Goal: Obtain resource: Download file/media

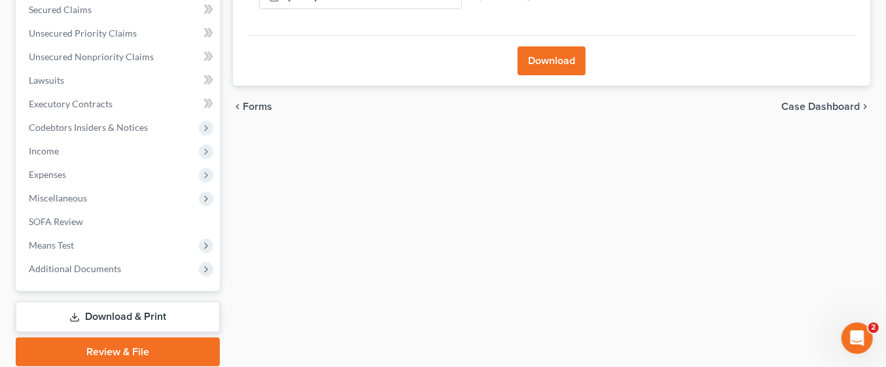
scroll to position [283, 0]
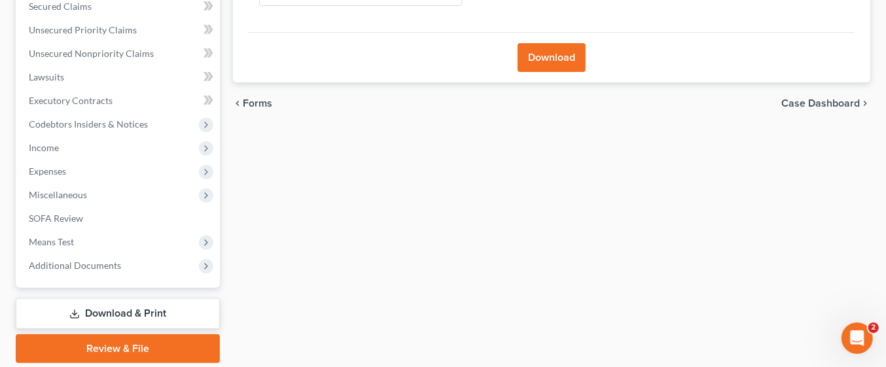
click at [142, 309] on link "Download & Print" at bounding box center [118, 313] width 204 height 31
click at [193, 314] on link "Download & Print" at bounding box center [118, 313] width 204 height 31
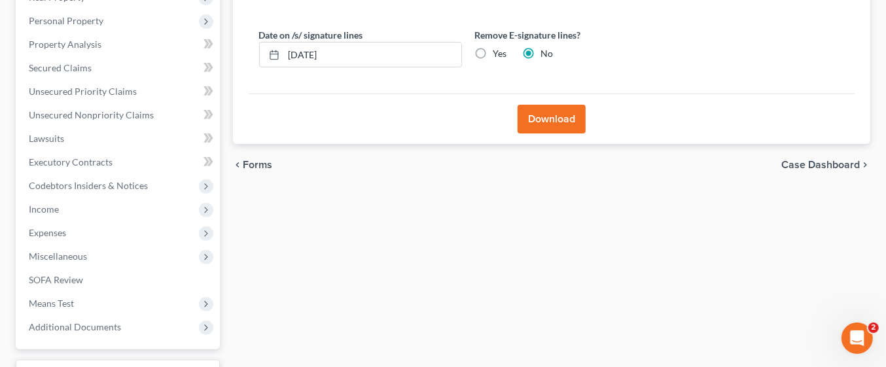
scroll to position [241, 0]
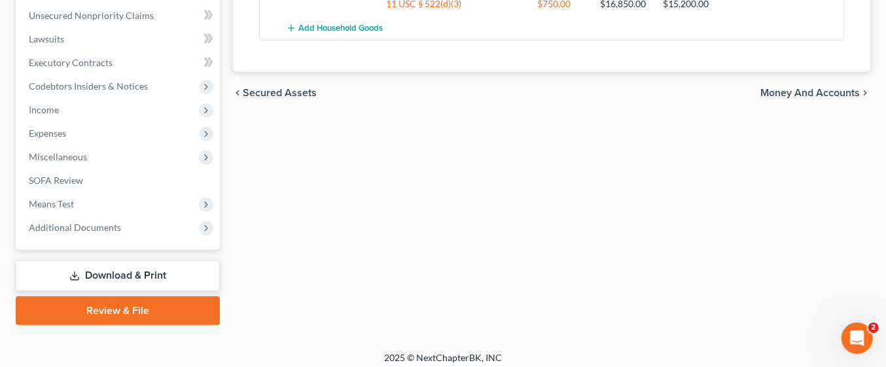
click at [148, 276] on link "Download & Print" at bounding box center [118, 275] width 204 height 31
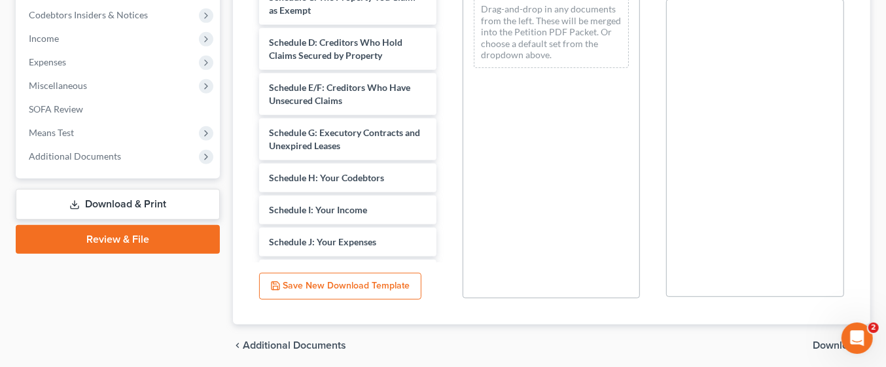
scroll to position [413, 0]
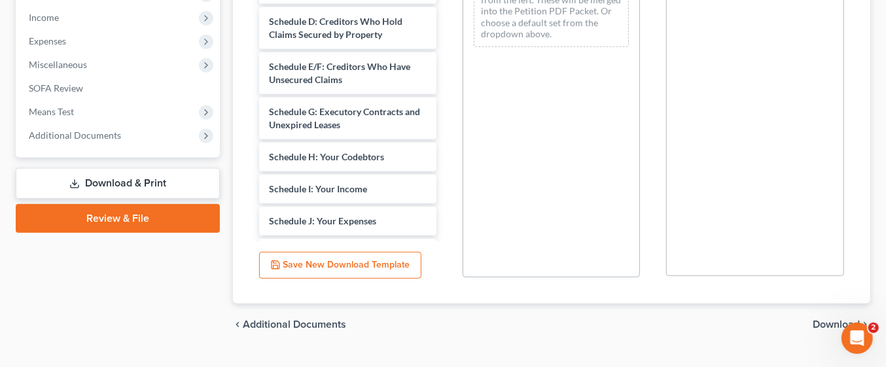
click at [829, 322] on span "Download" at bounding box center [835, 324] width 47 height 10
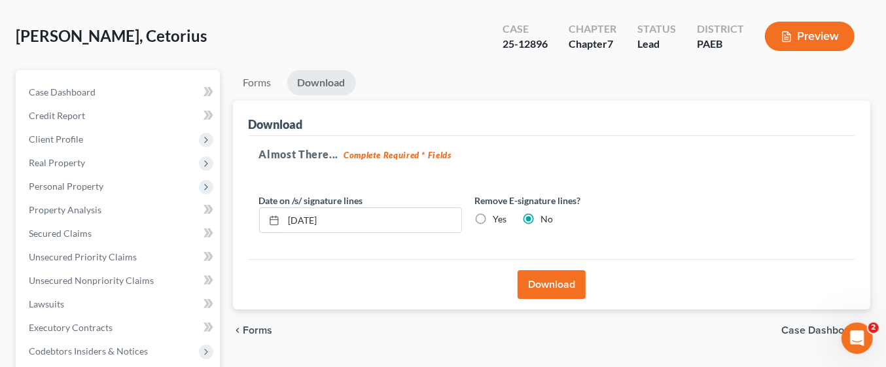
scroll to position [54, 0]
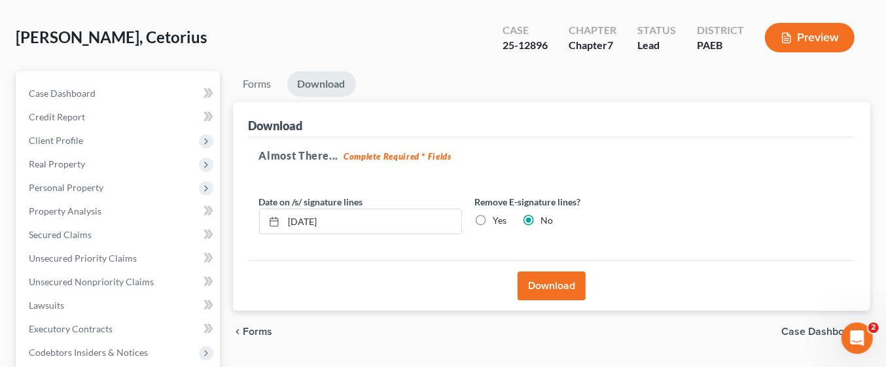
click at [570, 285] on button "Download" at bounding box center [551, 285] width 68 height 29
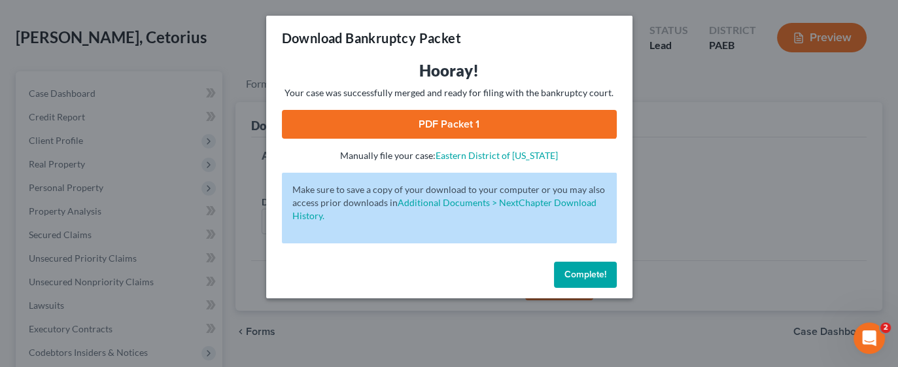
click at [514, 123] on link "PDF Packet 1" at bounding box center [449, 124] width 335 height 29
click at [504, 113] on link "PDF Packet 1" at bounding box center [449, 124] width 335 height 29
click at [588, 276] on span "Complete!" at bounding box center [586, 274] width 42 height 11
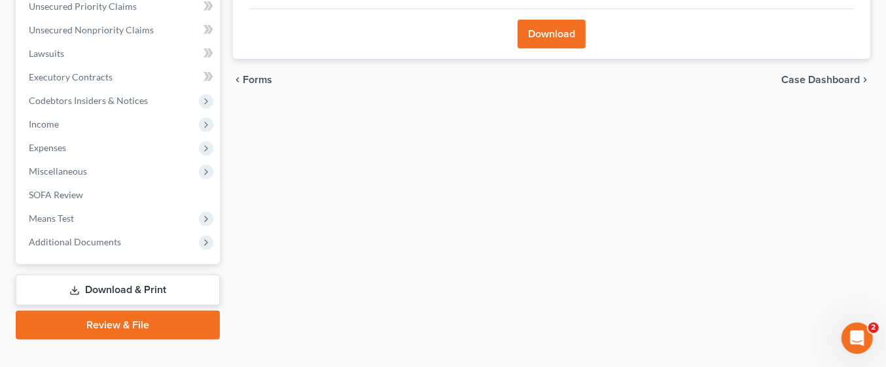
scroll to position [326, 0]
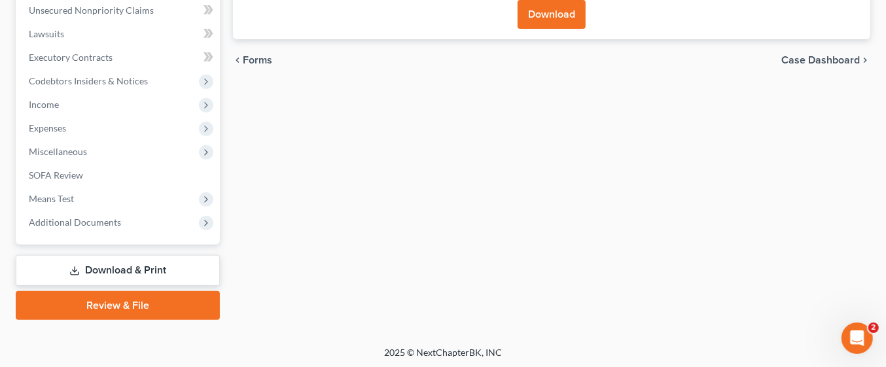
click at [140, 262] on link "Download & Print" at bounding box center [118, 270] width 204 height 31
click at [179, 263] on link "Download & Print" at bounding box center [118, 270] width 204 height 31
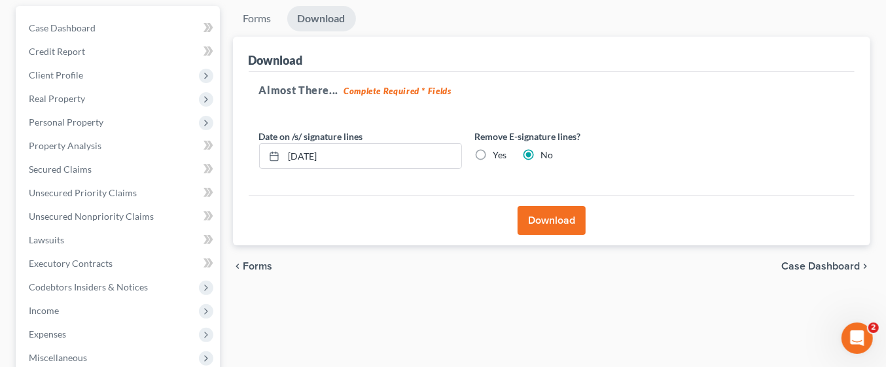
scroll to position [135, 0]
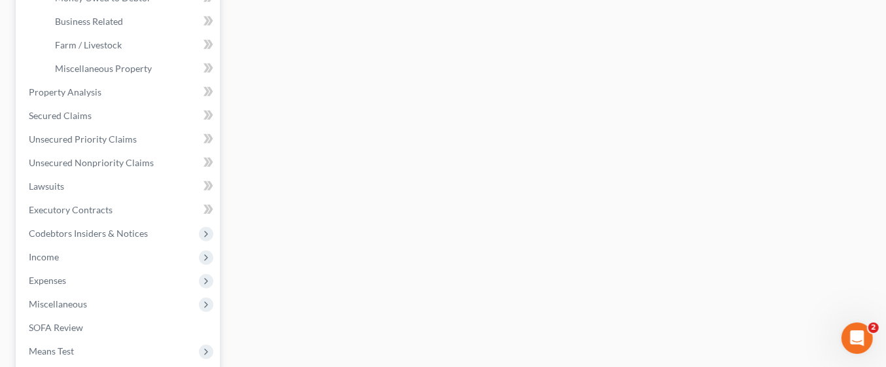
scroll to position [561, 0]
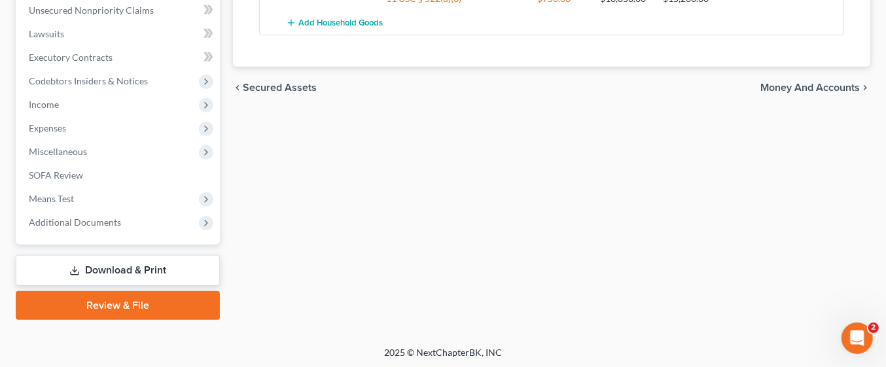
click at [194, 263] on link "Download & Print" at bounding box center [118, 270] width 204 height 31
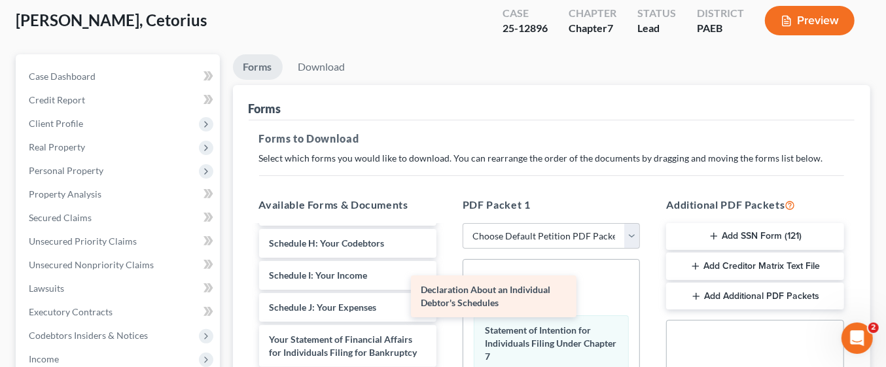
scroll to position [326, 0]
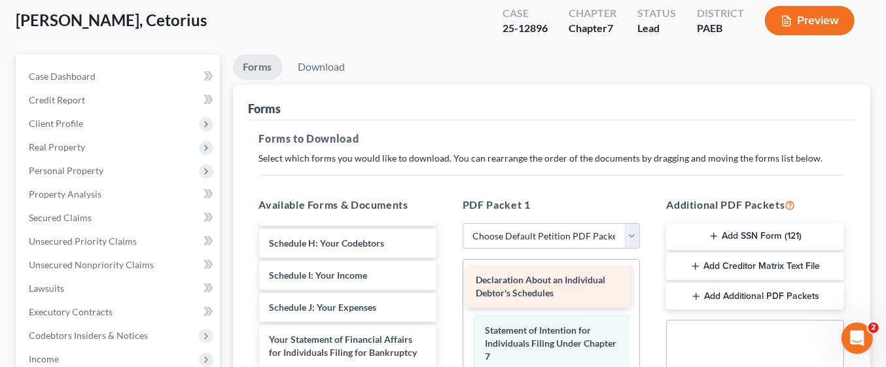
drag, startPoint x: 330, startPoint y: 258, endPoint x: 536, endPoint y: 271, distance: 207.1
click at [447, 271] on div "Declaration About an Individual Debtor's Schedules Voluntary Petition for Indiv…" at bounding box center [348, 252] width 198 height 653
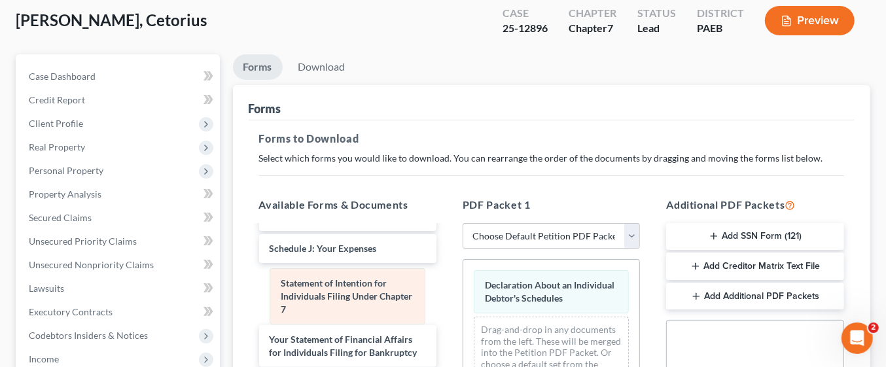
drag, startPoint x: 548, startPoint y: 334, endPoint x: 343, endPoint y: 288, distance: 209.3
click at [463, 288] on div "Statement of Intention for Individuals Filing Under Chapter 7 Declaration About…" at bounding box center [551, 329] width 176 height 139
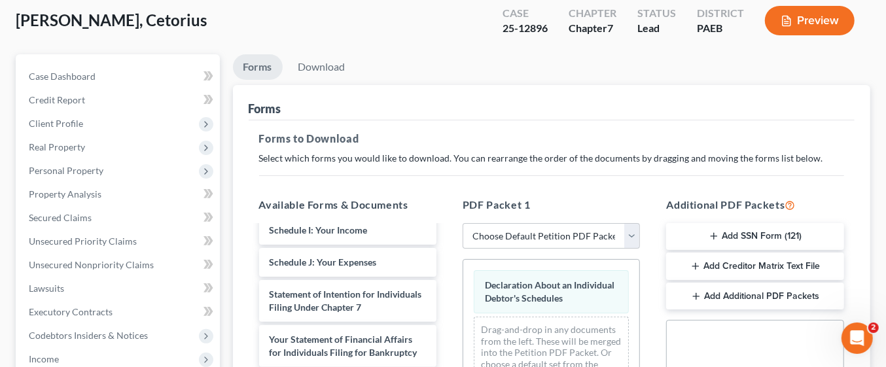
scroll to position [371, 0]
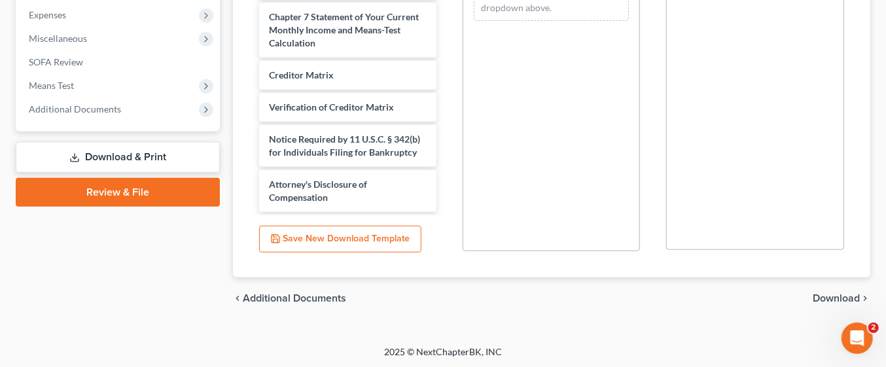
click at [832, 296] on span "Download" at bounding box center [835, 298] width 47 height 10
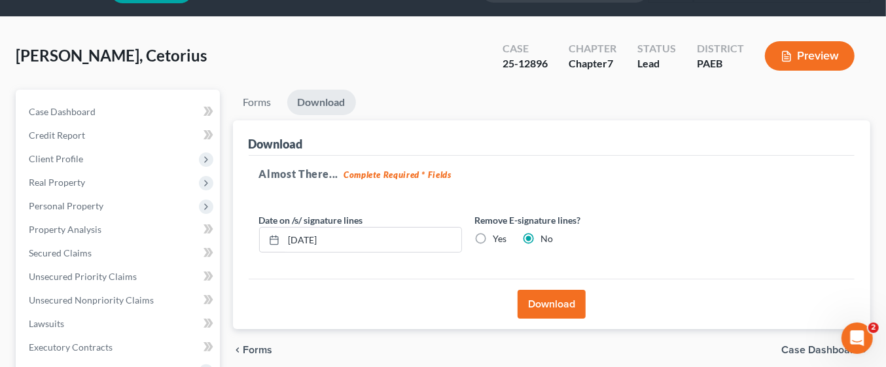
scroll to position [33, 0]
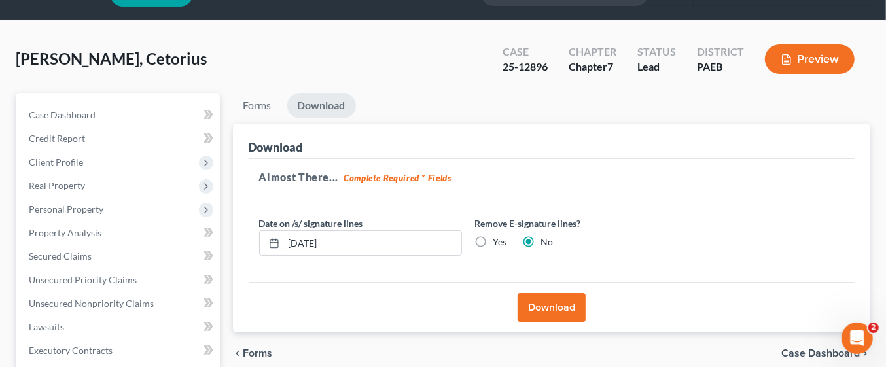
click at [563, 302] on button "Download" at bounding box center [551, 307] width 68 height 29
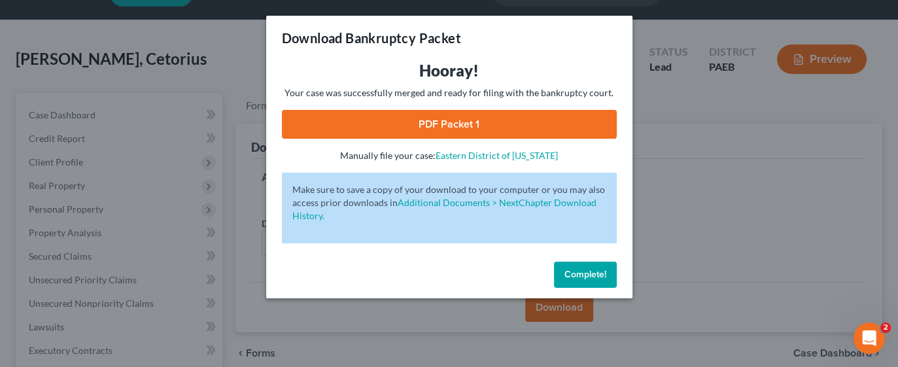
click at [495, 135] on link "PDF Packet 1" at bounding box center [449, 124] width 335 height 29
click at [582, 274] on span "Complete!" at bounding box center [586, 274] width 42 height 11
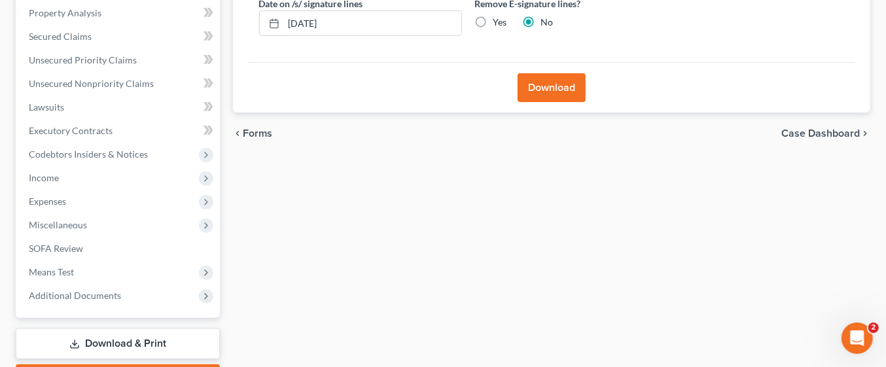
scroll to position [326, 0]
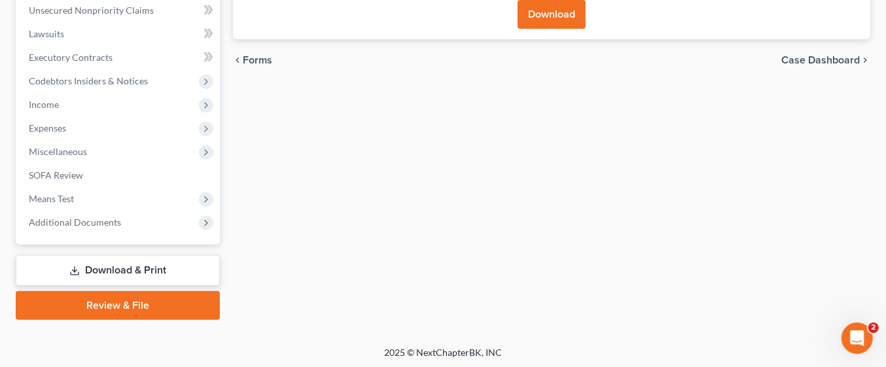
click at [157, 265] on link "Download & Print" at bounding box center [118, 270] width 204 height 31
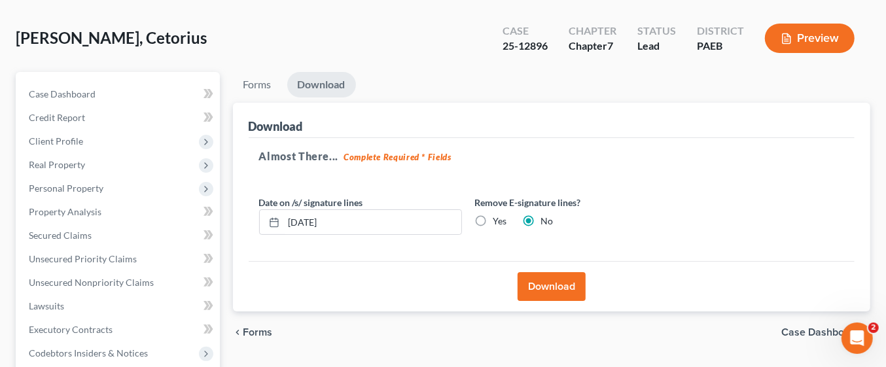
scroll to position [0, 0]
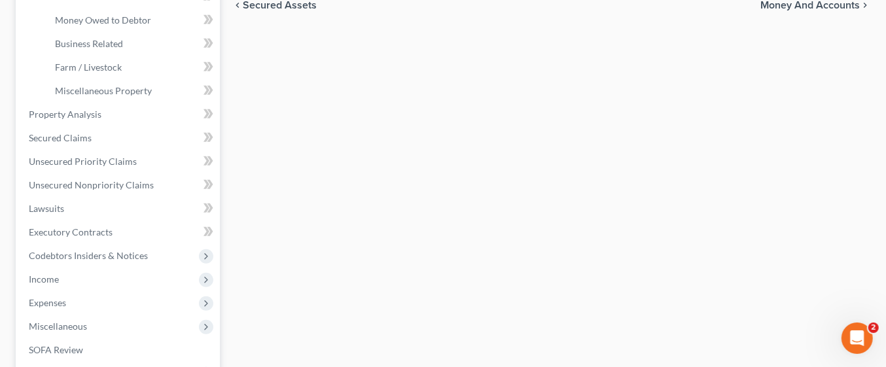
scroll to position [561, 0]
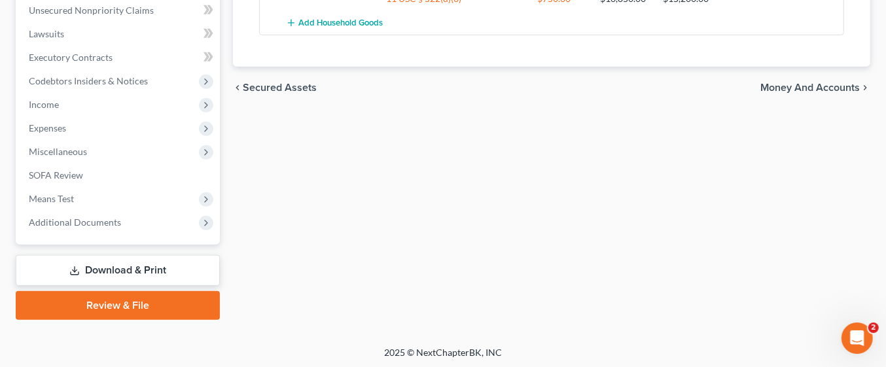
click at [167, 271] on link "Download & Print" at bounding box center [118, 270] width 204 height 31
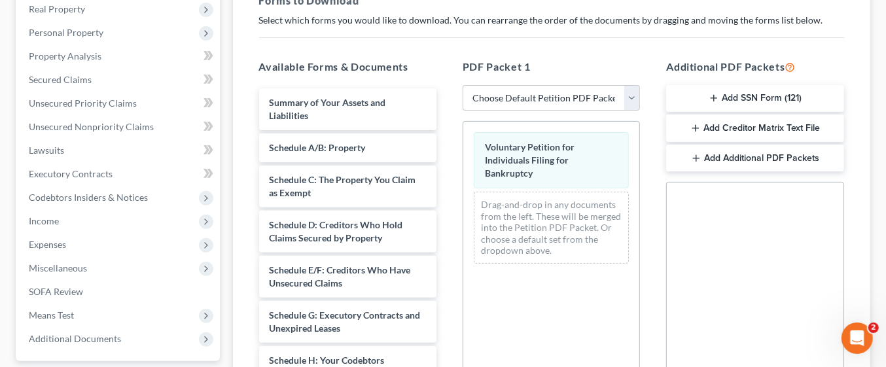
scroll to position [214, 0]
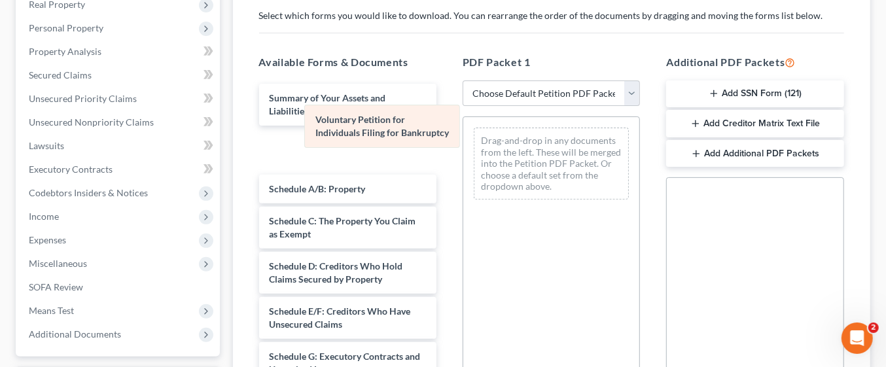
drag, startPoint x: 514, startPoint y: 145, endPoint x: 330, endPoint y: 130, distance: 185.0
click at [463, 130] on div "Voluntary Petition for Individuals Filing for Bankruptcy Voluntary Petition for…" at bounding box center [551, 163] width 176 height 93
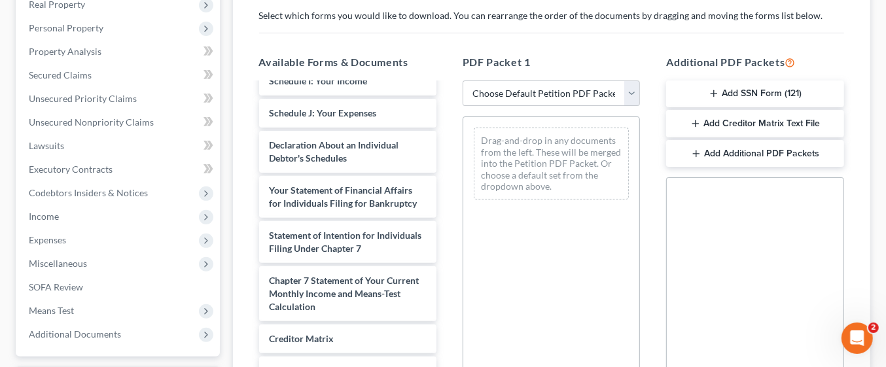
scroll to position [355, 0]
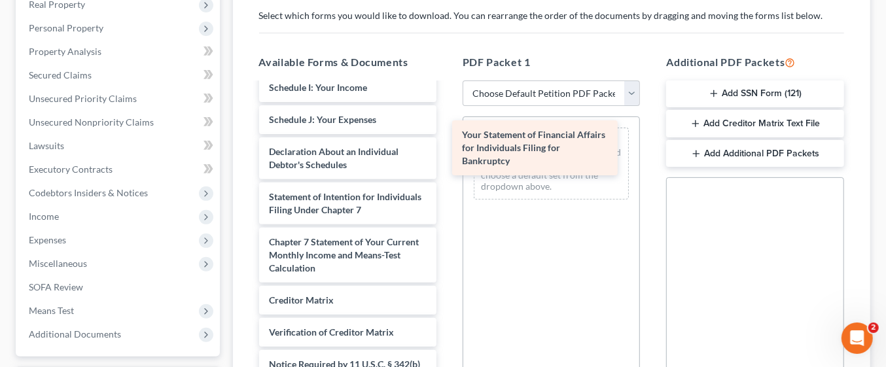
drag, startPoint x: 332, startPoint y: 205, endPoint x: 526, endPoint y: 154, distance: 200.4
click at [447, 154] on div "Your Statement of Financial Affairs for Individuals Filing for Bankruptcy Summa…" at bounding box center [348, 87] width 198 height 699
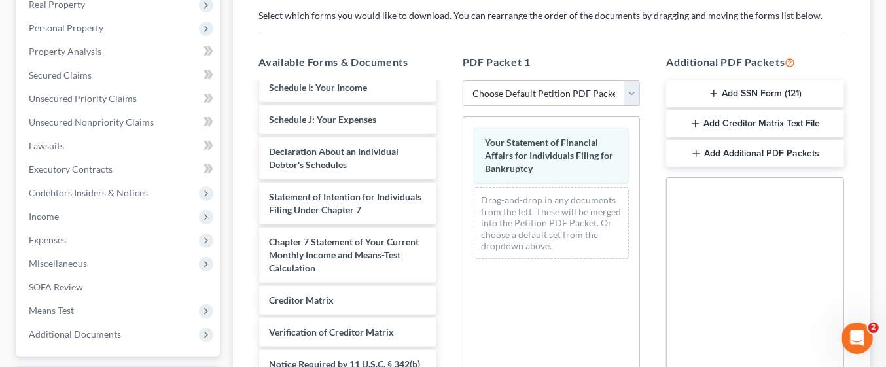
scroll to position [439, 0]
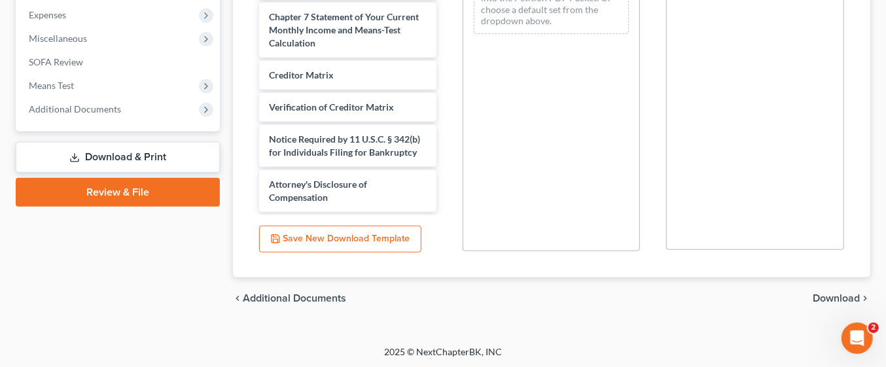
click at [854, 293] on span "Download" at bounding box center [835, 298] width 47 height 10
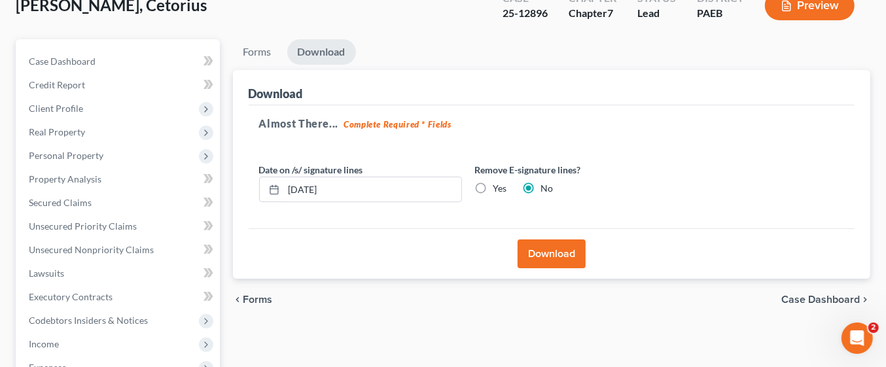
scroll to position [82, 0]
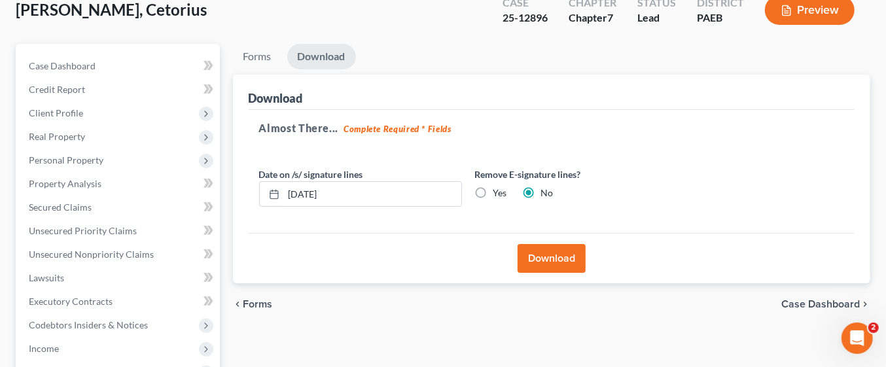
click at [563, 262] on button "Download" at bounding box center [551, 258] width 68 height 29
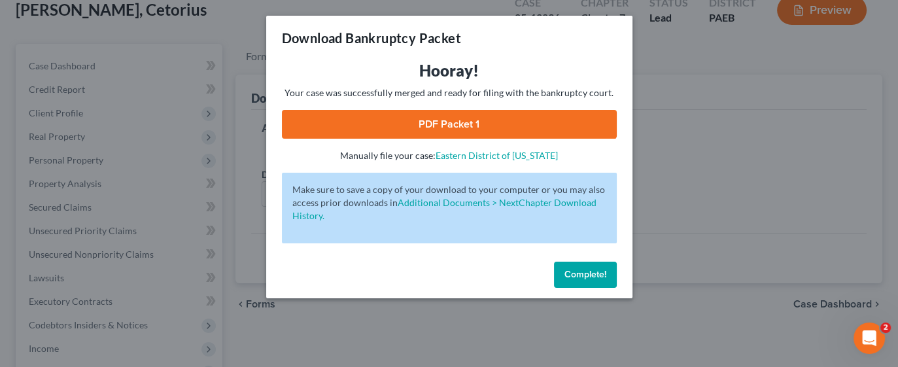
click at [538, 123] on link "PDF Packet 1" at bounding box center [449, 124] width 335 height 29
click at [596, 274] on span "Complete!" at bounding box center [586, 274] width 42 height 11
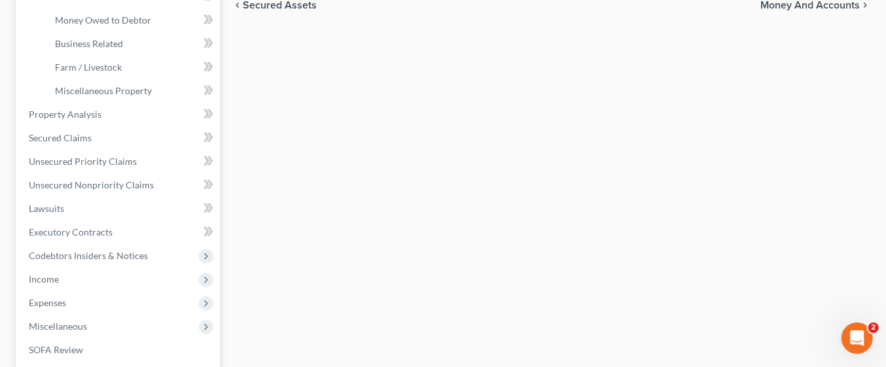
scroll to position [561, 0]
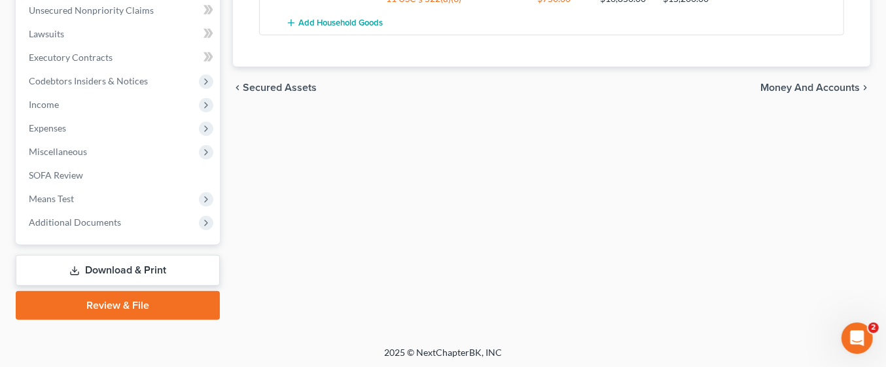
click at [168, 263] on link "Download & Print" at bounding box center [118, 270] width 204 height 31
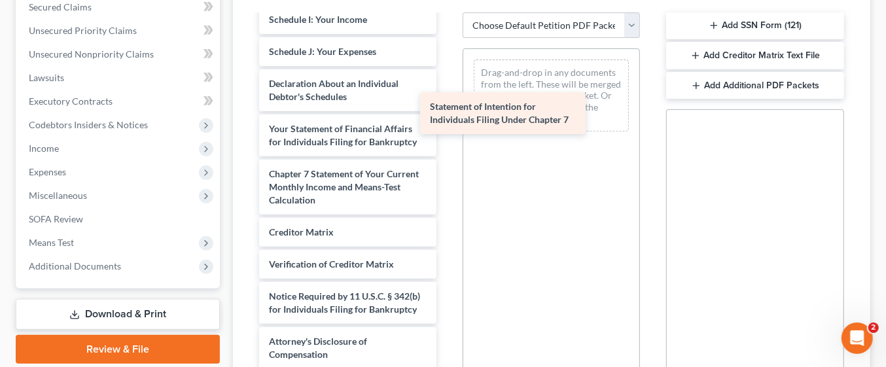
scroll to position [371, 0]
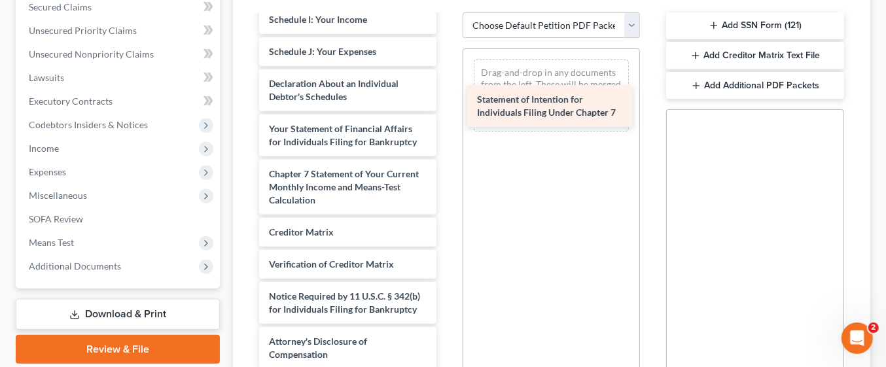
drag, startPoint x: 301, startPoint y: 124, endPoint x: 509, endPoint y: 98, distance: 209.6
click at [447, 98] on div "Statement of Intention for Individuals Filing Under Chapter 7 Voluntary Petitio…" at bounding box center [348, 19] width 198 height 699
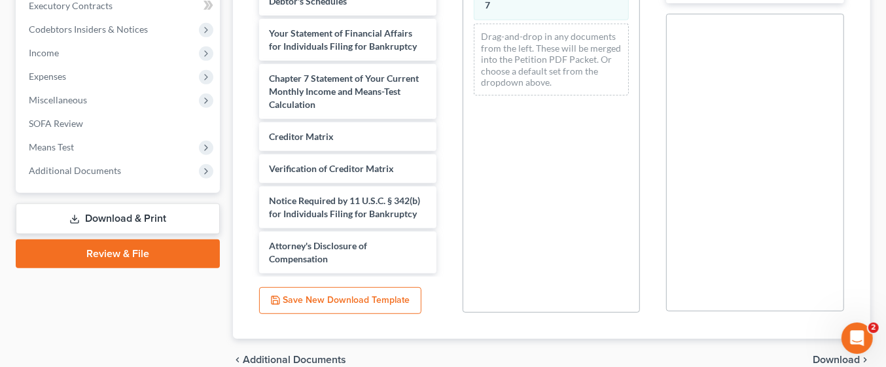
scroll to position [439, 0]
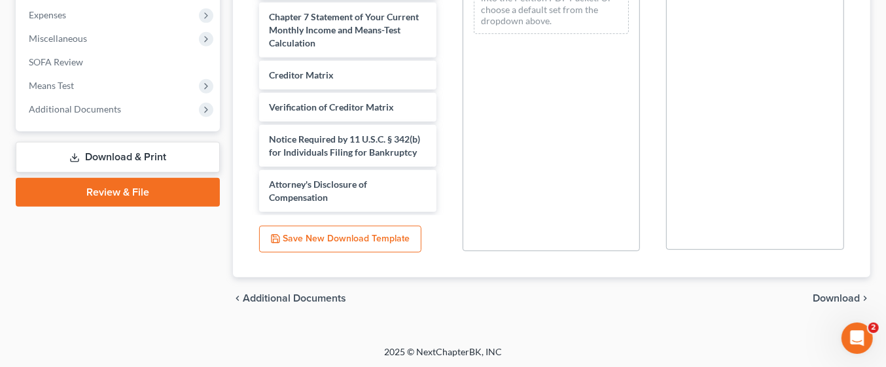
click at [842, 294] on span "Download" at bounding box center [835, 298] width 47 height 10
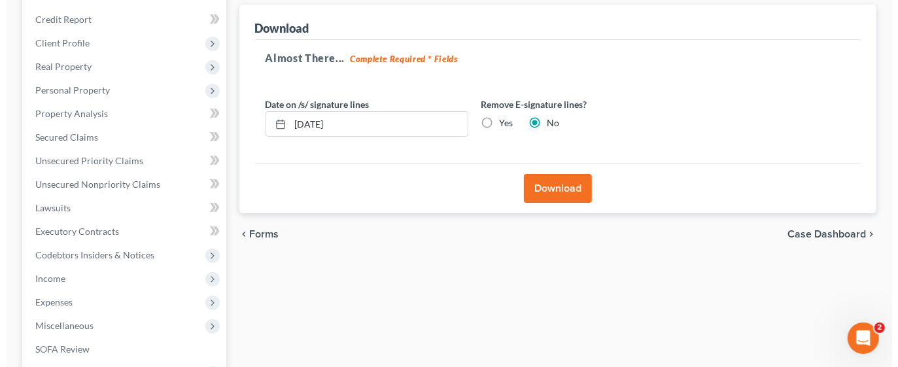
scroll to position [143, 0]
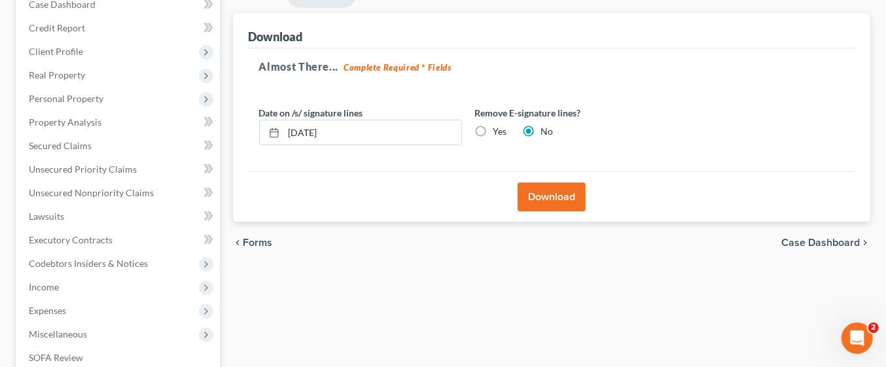
click at [571, 192] on button "Download" at bounding box center [551, 197] width 68 height 29
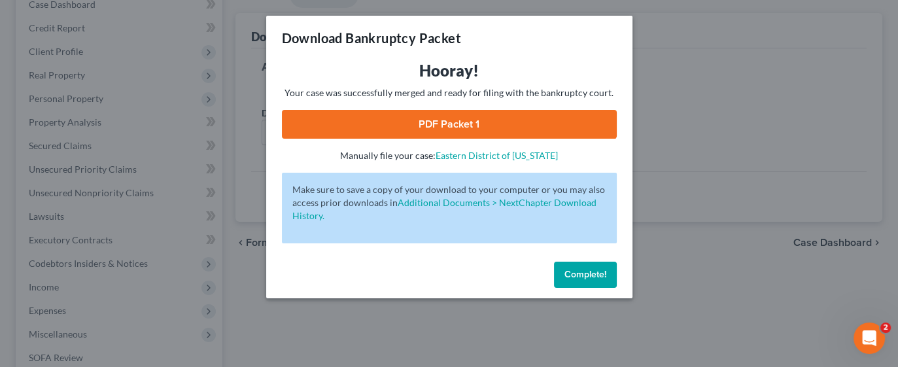
click at [504, 128] on link "PDF Packet 1" at bounding box center [449, 124] width 335 height 29
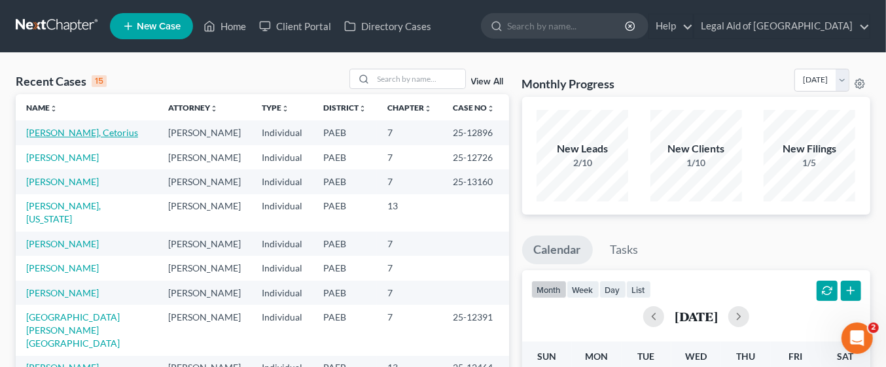
click at [80, 132] on link "[PERSON_NAME], Cetorius" at bounding box center [82, 132] width 112 height 11
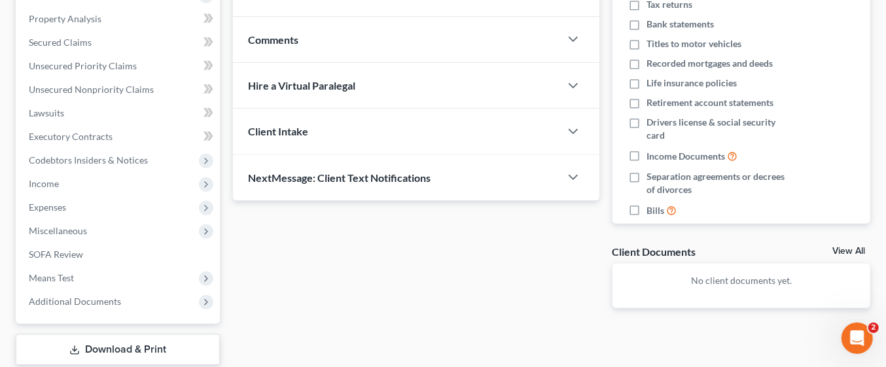
scroll to position [326, 0]
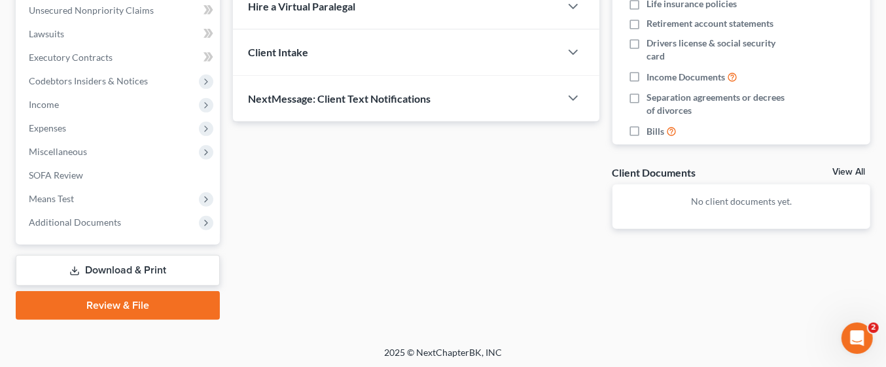
click at [169, 264] on link "Download & Print" at bounding box center [118, 270] width 204 height 31
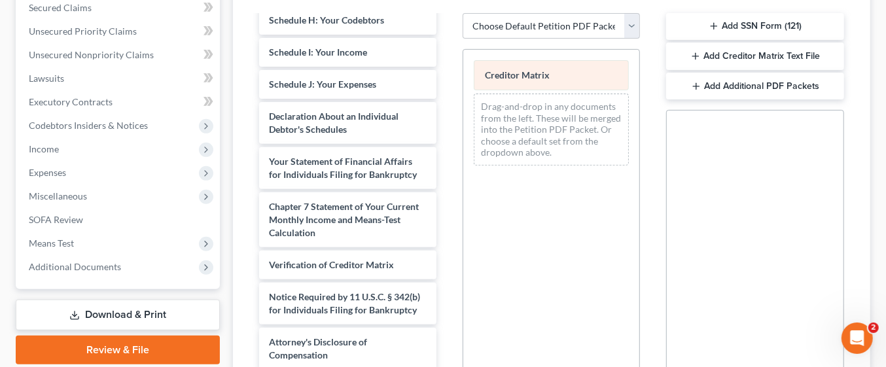
scroll to position [416, 0]
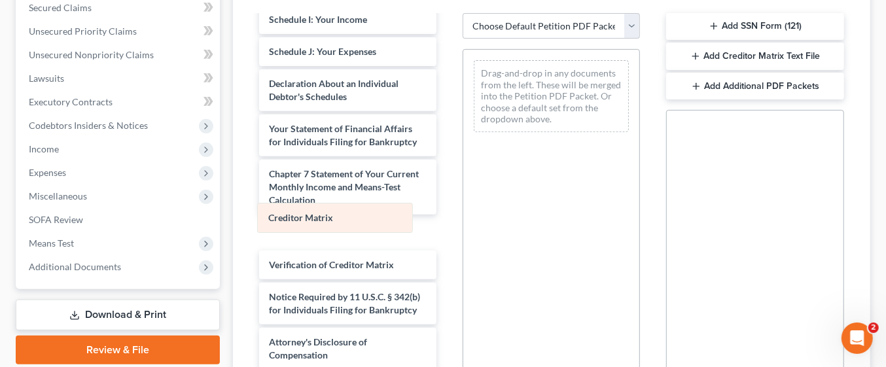
drag, startPoint x: 531, startPoint y: 64, endPoint x: 314, endPoint y: 209, distance: 260.7
click at [463, 143] on div "Creditor Matrix Creditor Matrix Drag-and-drop in any documents from the left. T…" at bounding box center [551, 96] width 176 height 93
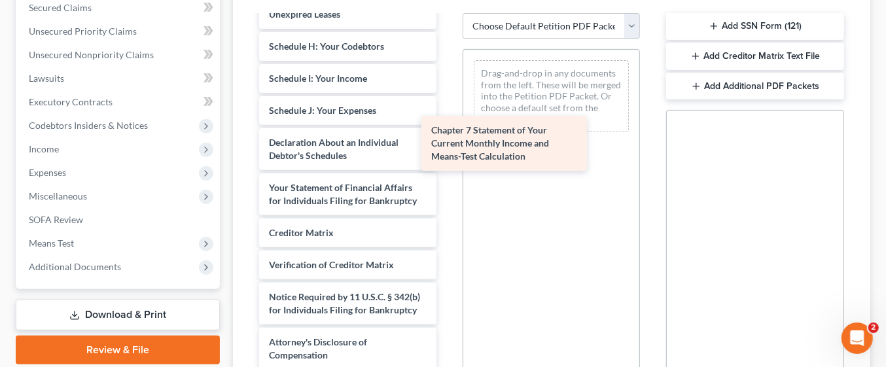
scroll to position [358, 0]
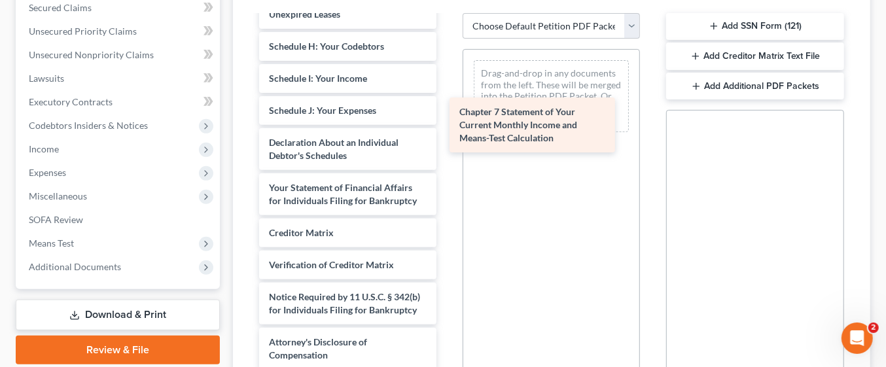
drag, startPoint x: 340, startPoint y: 181, endPoint x: 531, endPoint y: 133, distance: 196.4
click at [447, 133] on div "Chapter 7 Statement of Your Current Monthly Income and Means-Test Calculation S…" at bounding box center [348, 27] width 198 height 686
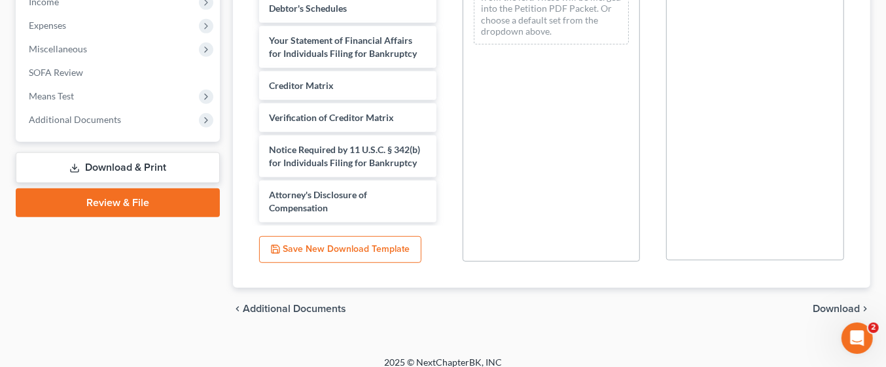
scroll to position [439, 0]
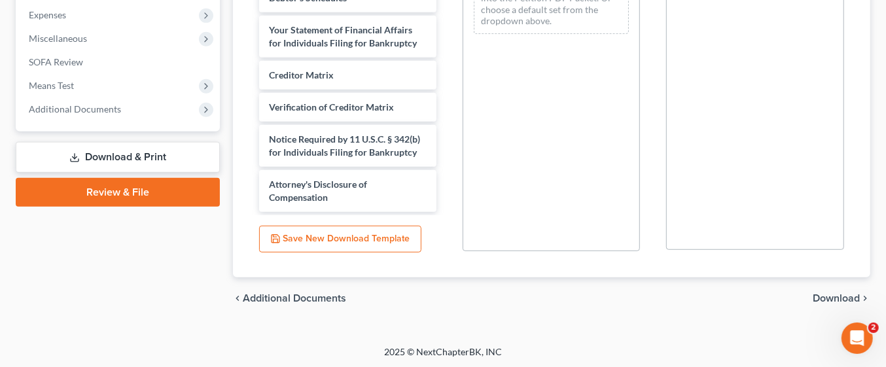
click at [838, 294] on span "Download" at bounding box center [835, 298] width 47 height 10
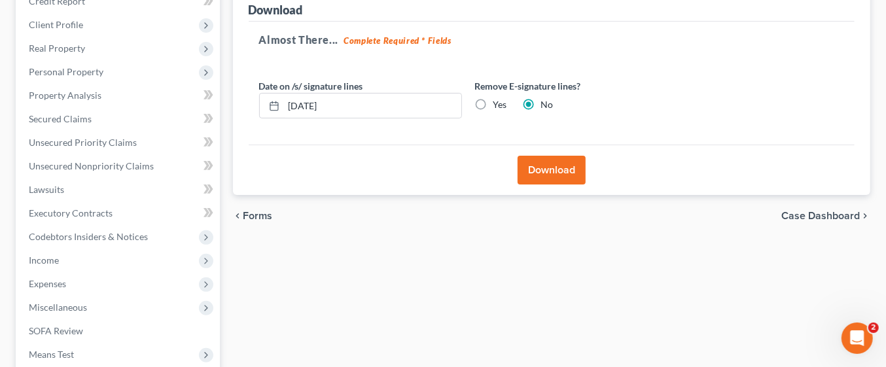
scroll to position [169, 0]
click at [566, 171] on button "Download" at bounding box center [551, 171] width 68 height 29
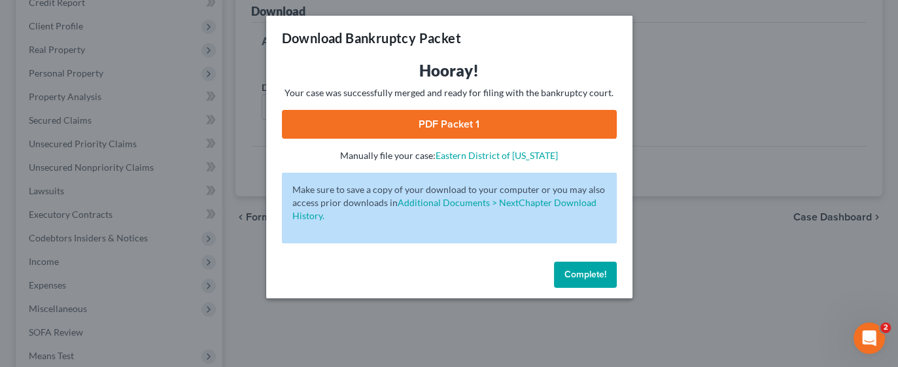
click at [515, 124] on link "PDF Packet 1" at bounding box center [449, 124] width 335 height 29
click at [597, 271] on span "Complete!" at bounding box center [586, 274] width 42 height 11
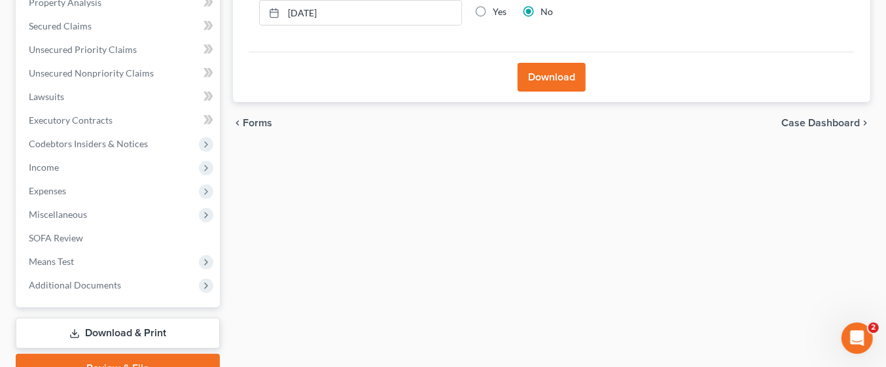
scroll to position [281, 0]
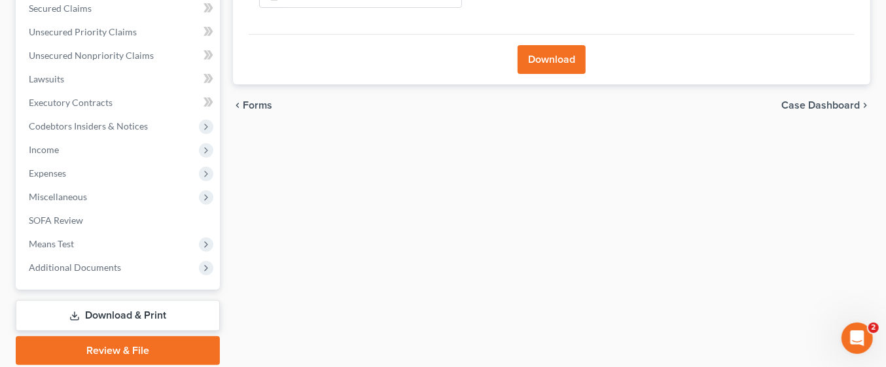
click at [172, 319] on link "Download & Print" at bounding box center [118, 315] width 204 height 31
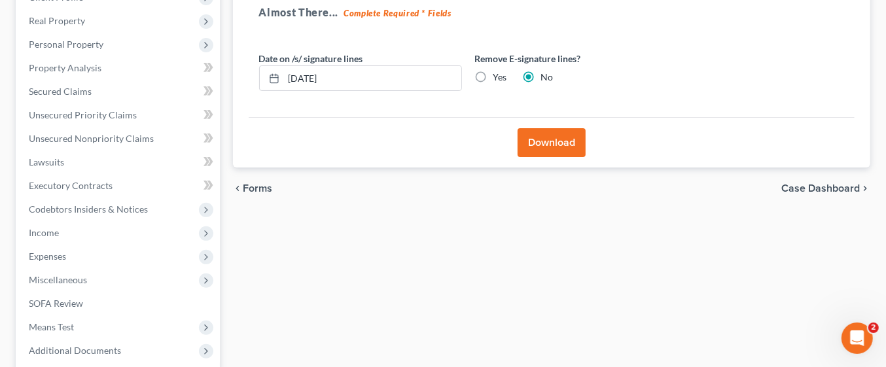
scroll to position [0, 0]
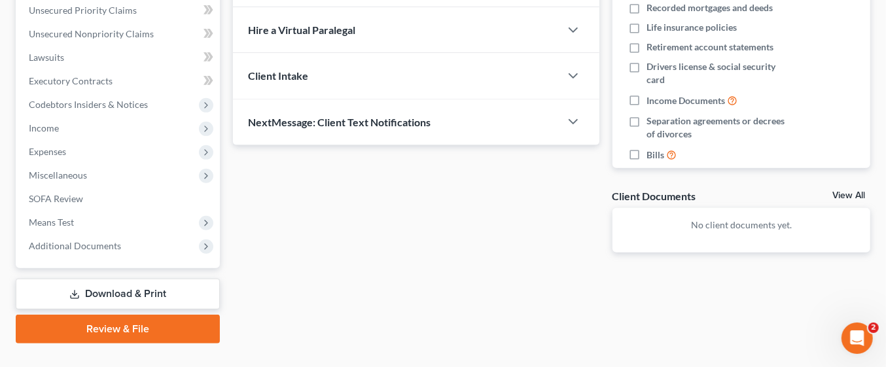
click at [152, 292] on link "Download & Print" at bounding box center [118, 294] width 204 height 31
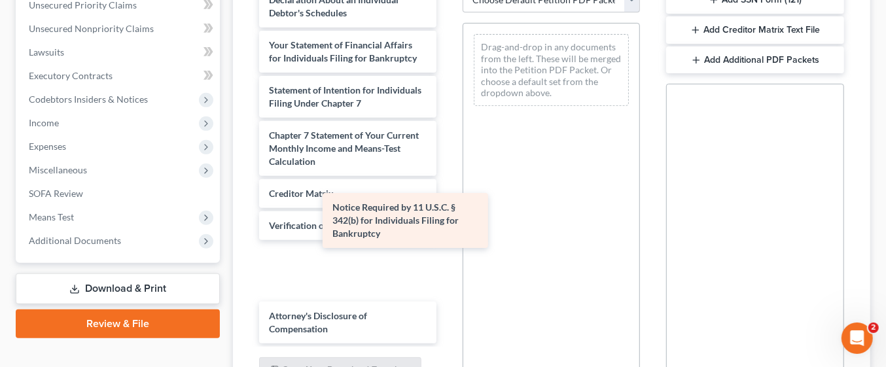
scroll to position [358, 0]
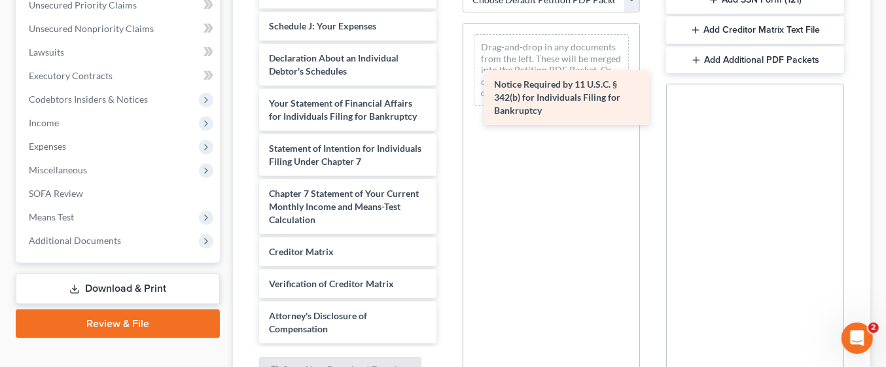
drag, startPoint x: 350, startPoint y: 276, endPoint x: 575, endPoint y: 105, distance: 282.9
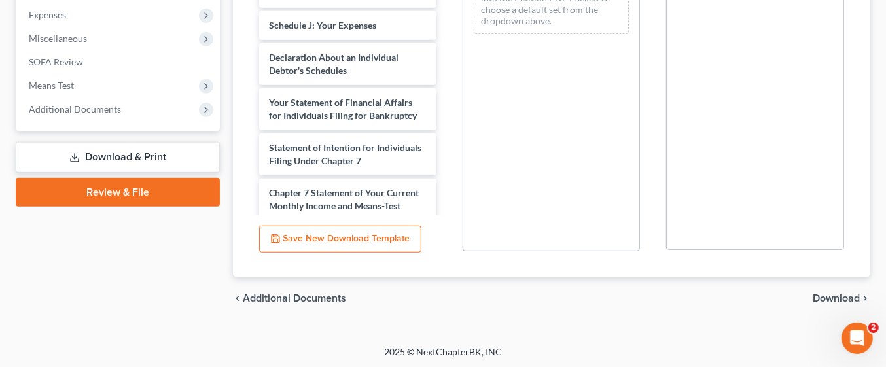
scroll to position [237, 0]
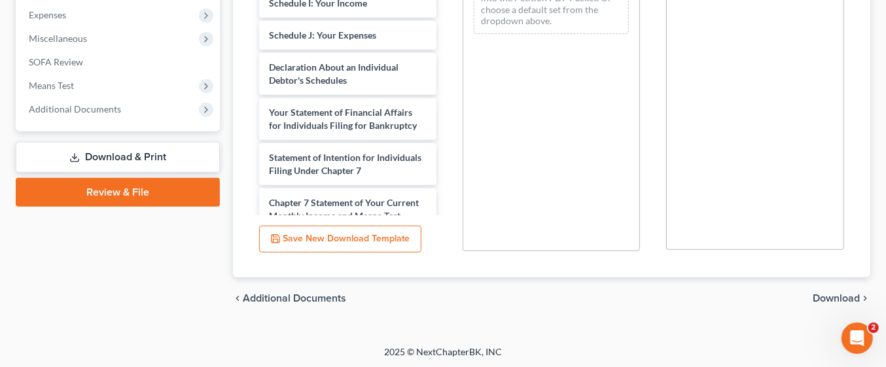
click at [847, 298] on span "Download" at bounding box center [835, 298] width 47 height 10
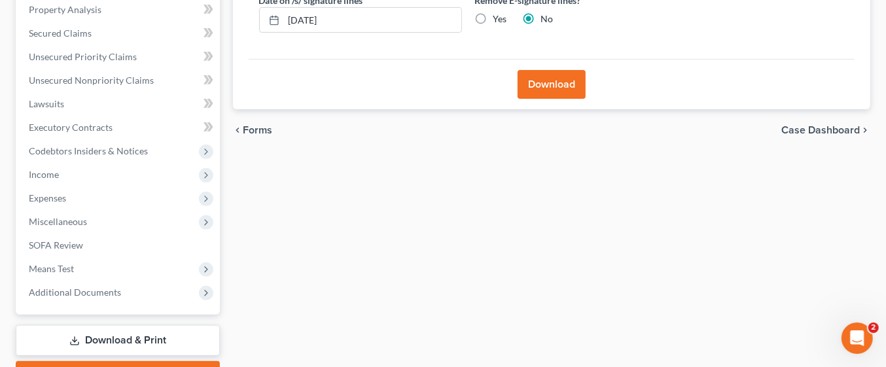
scroll to position [326, 0]
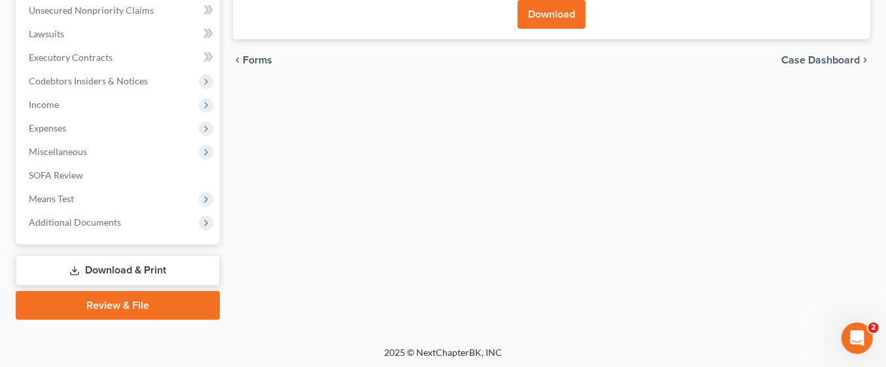
click at [135, 266] on link "Download & Print" at bounding box center [118, 270] width 204 height 31
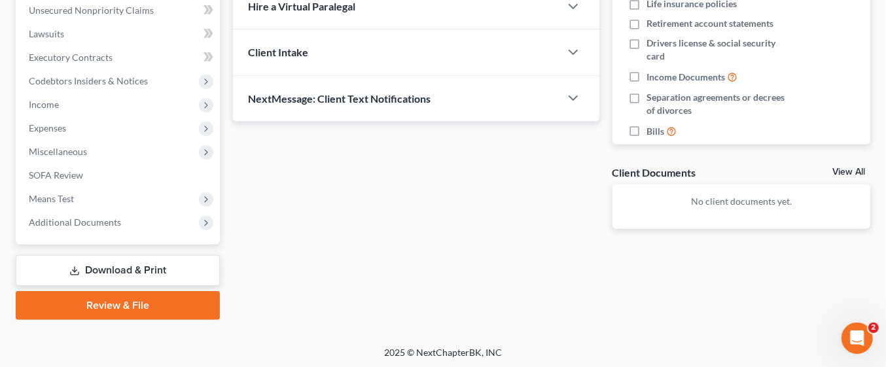
click at [165, 268] on link "Download & Print" at bounding box center [118, 270] width 204 height 31
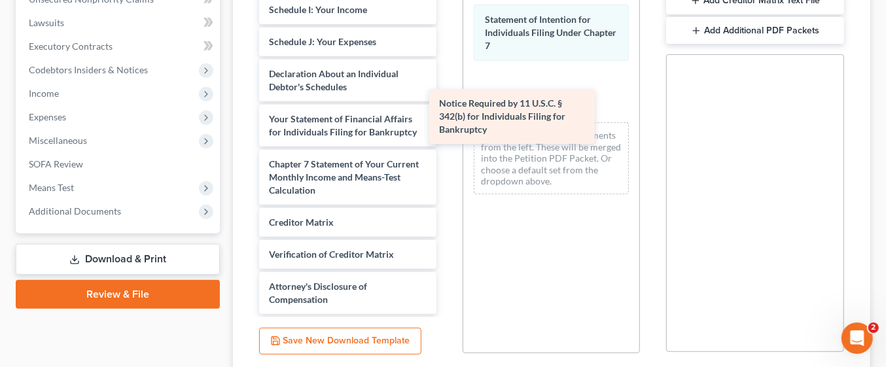
scroll to position [313, 0]
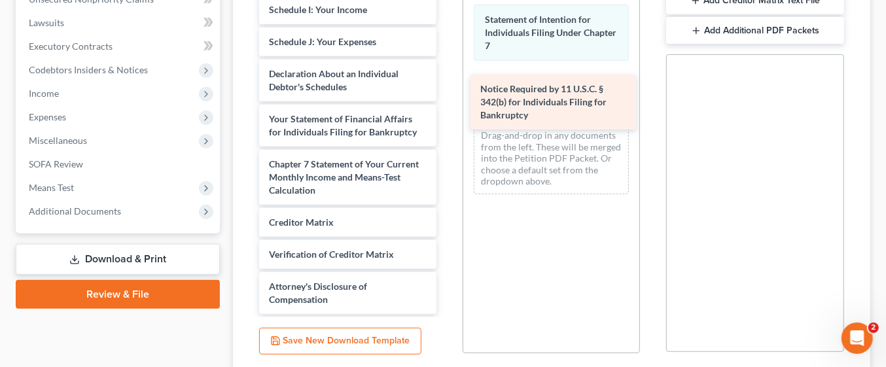
drag, startPoint x: 311, startPoint y: 248, endPoint x: 522, endPoint y: 110, distance: 252.4
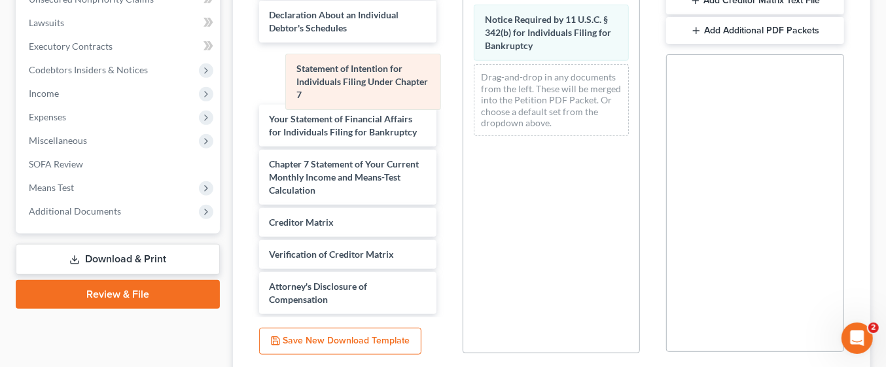
drag, startPoint x: 514, startPoint y: 34, endPoint x: 309, endPoint y: 88, distance: 211.2
click at [463, 88] on div "Statement of Intention for Individuals Filing Under Chapter 7 Statement of Inte…" at bounding box center [551, 70] width 176 height 152
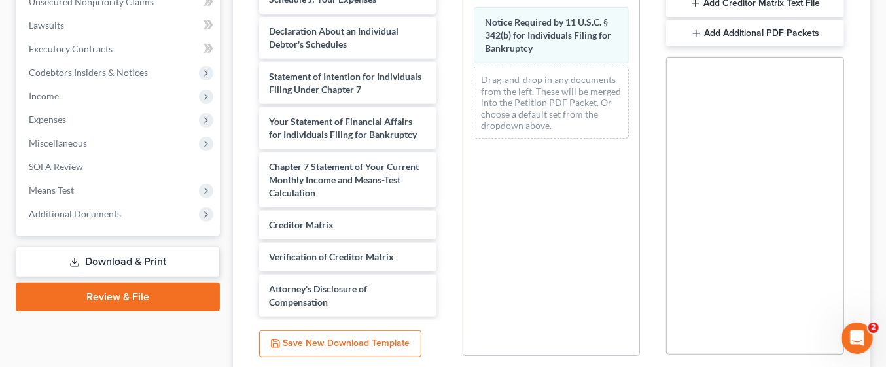
scroll to position [328, 0]
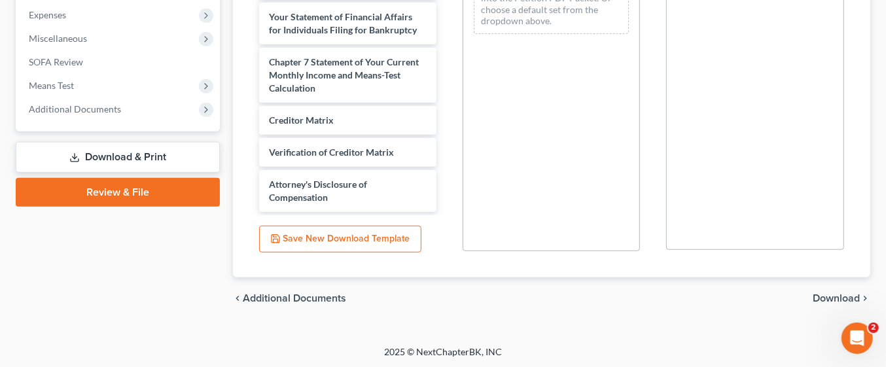
click at [855, 298] on span "Download" at bounding box center [835, 298] width 47 height 10
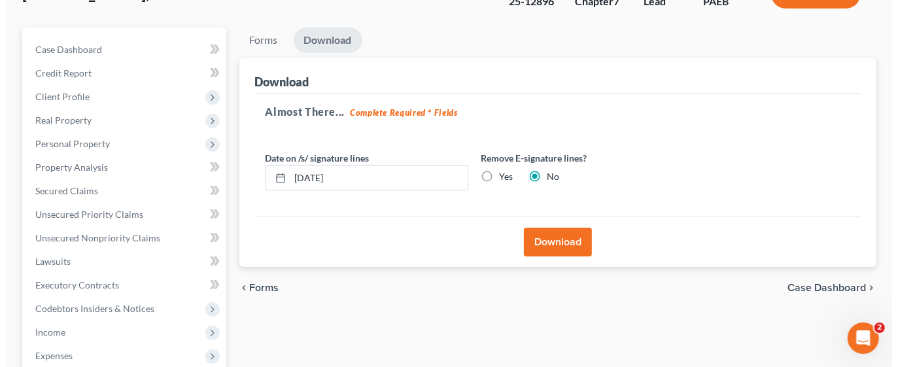
scroll to position [89, 0]
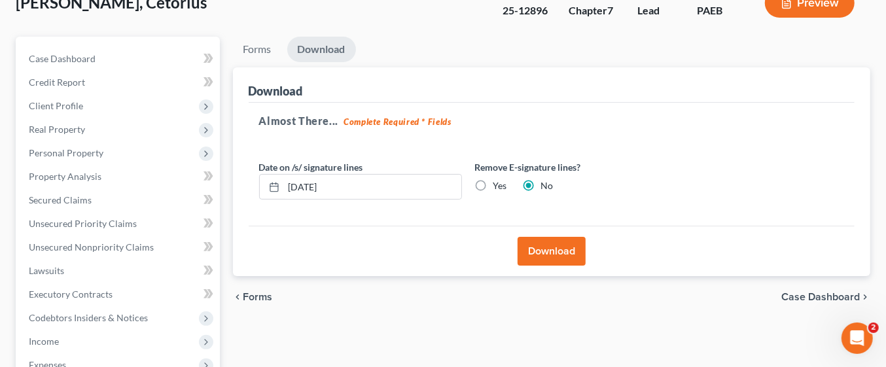
click at [576, 246] on button "Download" at bounding box center [551, 251] width 68 height 29
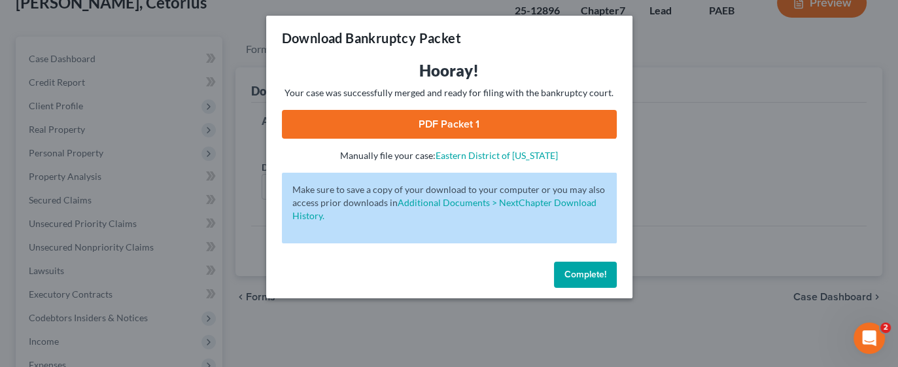
click at [515, 119] on link "PDF Packet 1" at bounding box center [449, 124] width 335 height 29
